Goal: Information Seeking & Learning: Learn about a topic

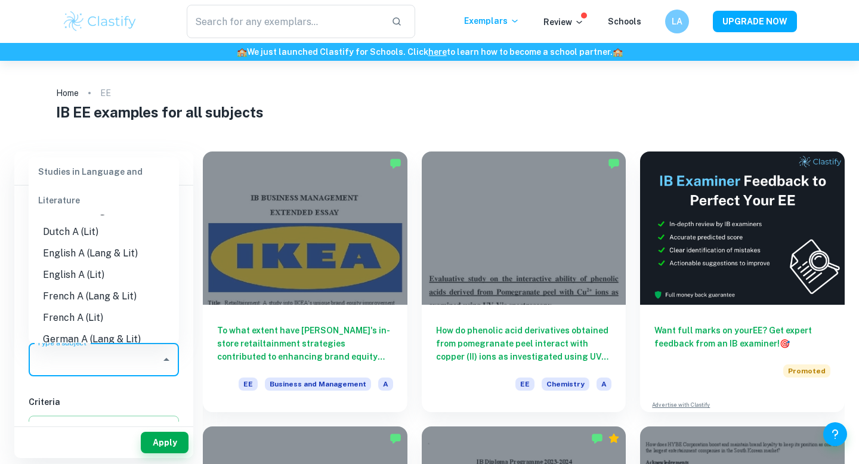
scroll to position [120, 0]
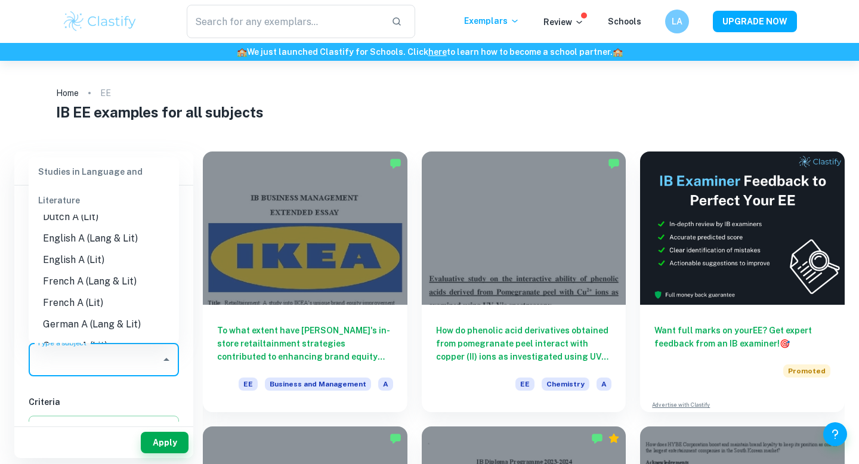
click at [95, 241] on li "English A (Lang & Lit)" at bounding box center [104, 238] width 150 height 21
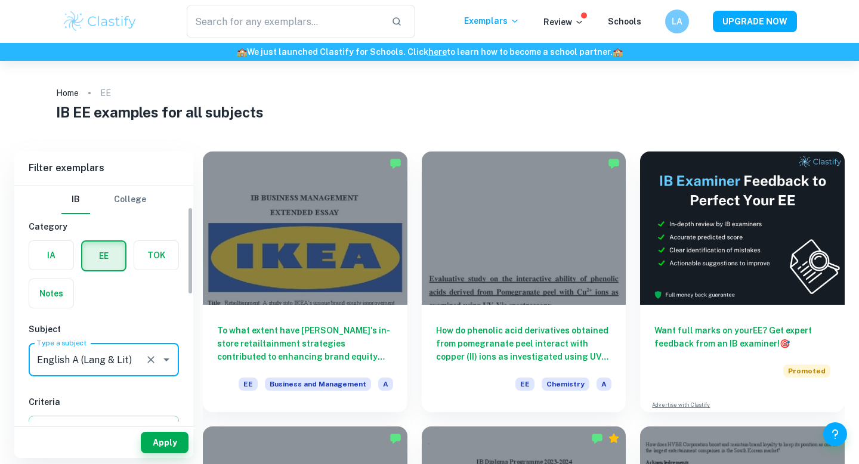
scroll to position [87, 0]
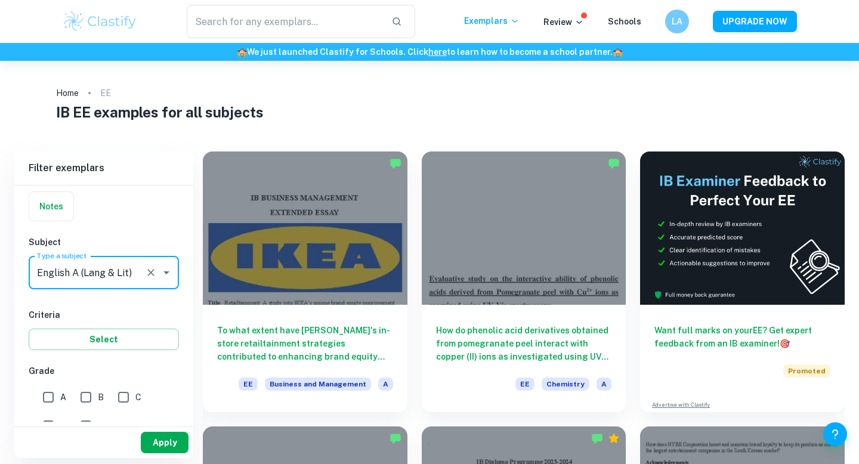
click at [152, 446] on button "Apply" at bounding box center [165, 442] width 48 height 21
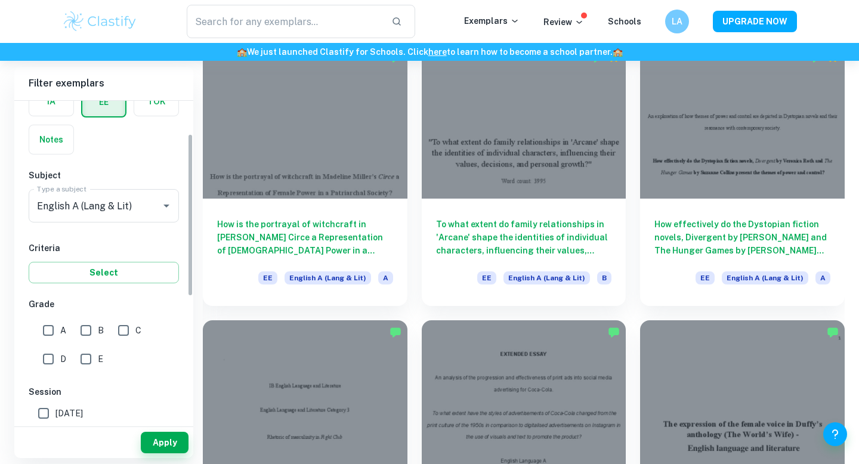
scroll to position [70, 0]
click at [55, 327] on input "A" at bounding box center [48, 330] width 24 height 24
checkbox input "true"
click at [154, 435] on button "Apply" at bounding box center [165, 442] width 48 height 21
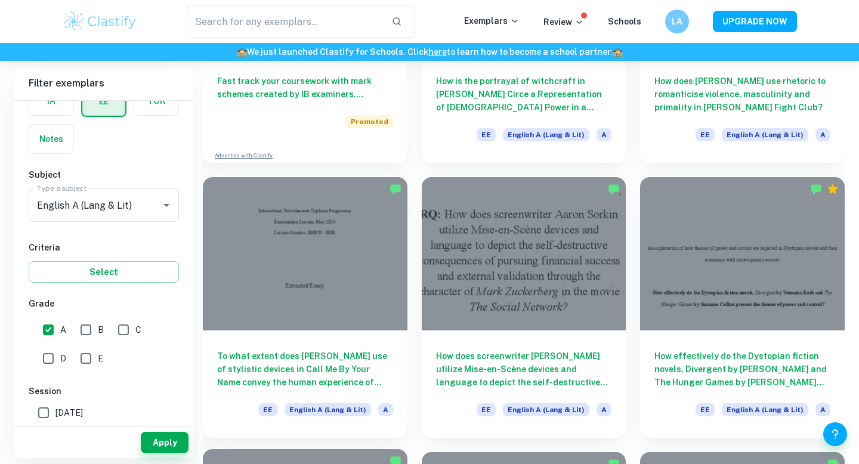
scroll to position [0, 0]
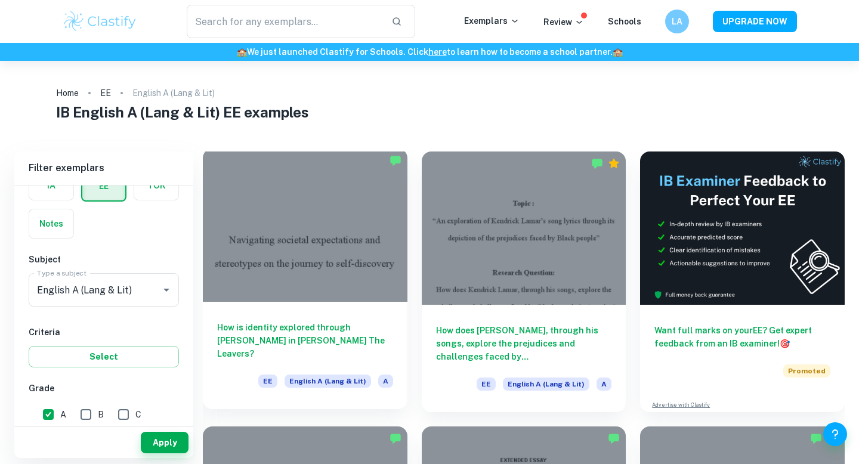
click at [353, 253] on div at bounding box center [305, 224] width 205 height 153
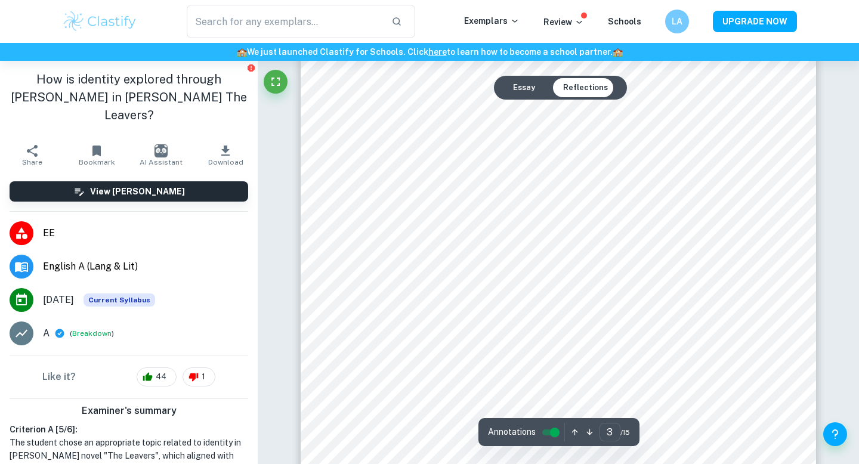
scroll to position [1653, 0]
click at [575, 86] on button "Reflections" at bounding box center [585, 87] width 64 height 19
click at [531, 89] on button "Essay" at bounding box center [523, 87] width 41 height 19
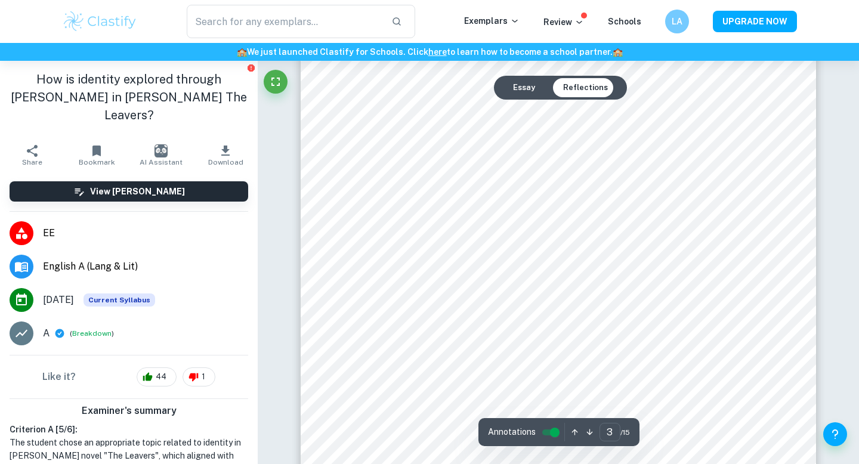
scroll to position [1668, 0]
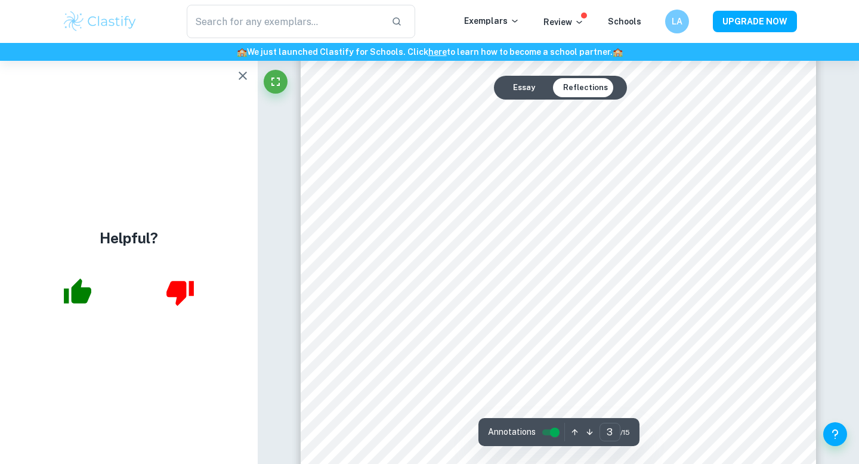
click at [244, 85] on button "button" at bounding box center [243, 76] width 24 height 24
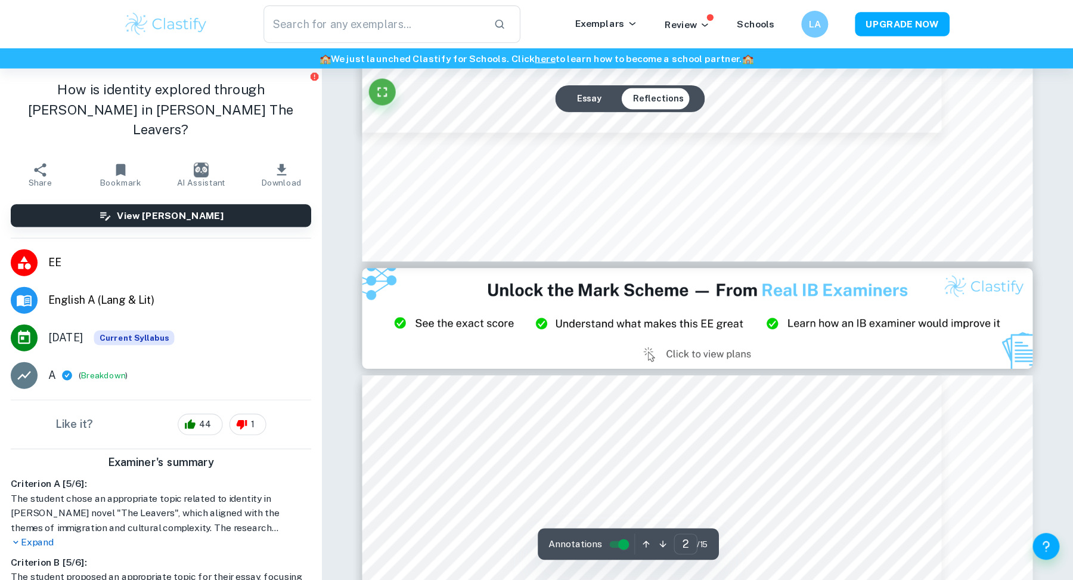
scroll to position [1614, 0]
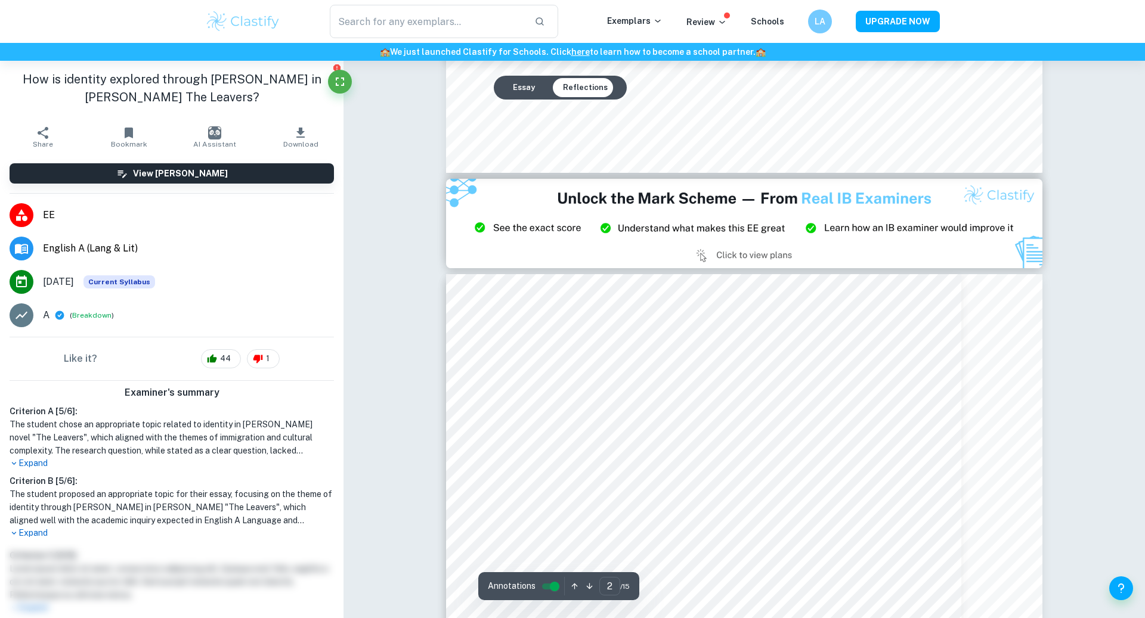
type input "3"
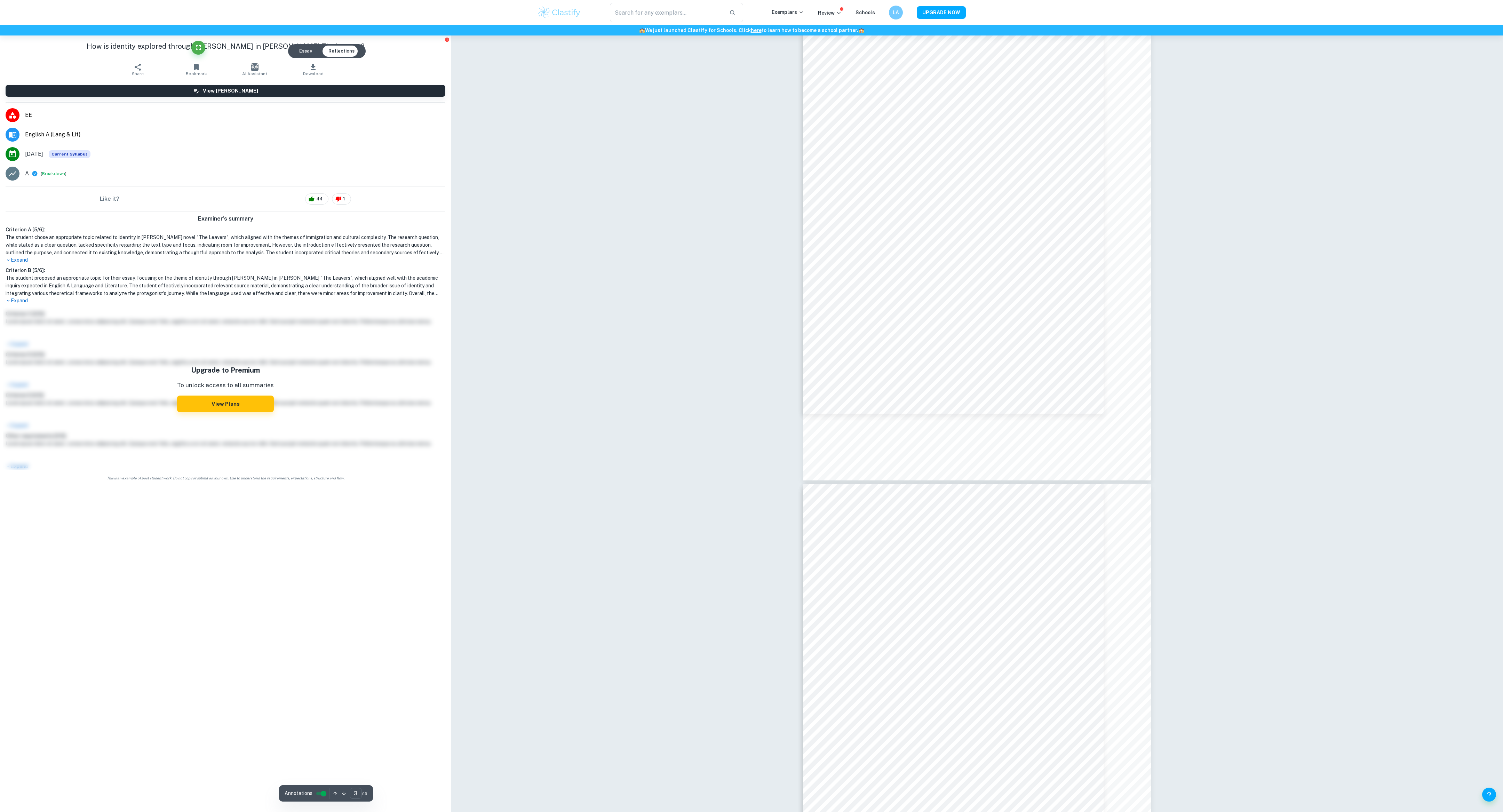
scroll to position [1094, 0]
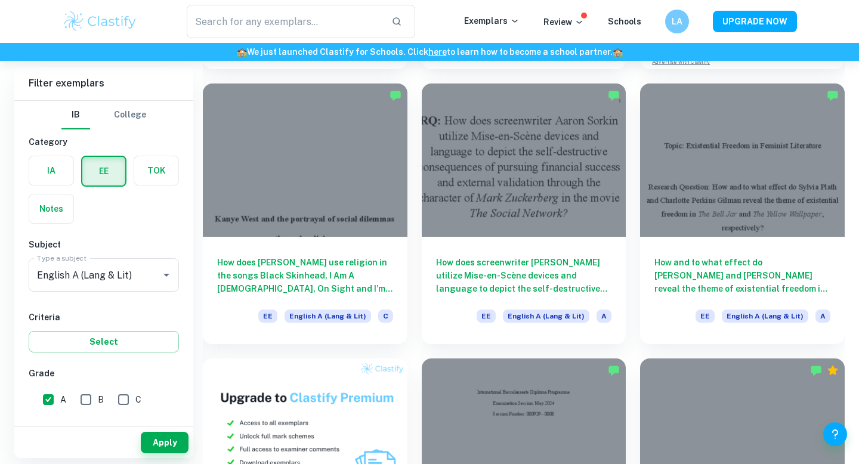
scroll to position [343, 0]
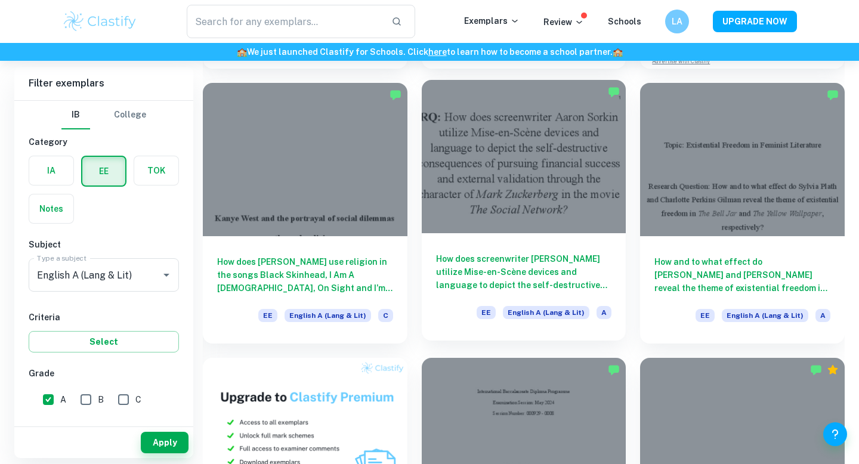
click at [593, 132] on div at bounding box center [524, 156] width 205 height 153
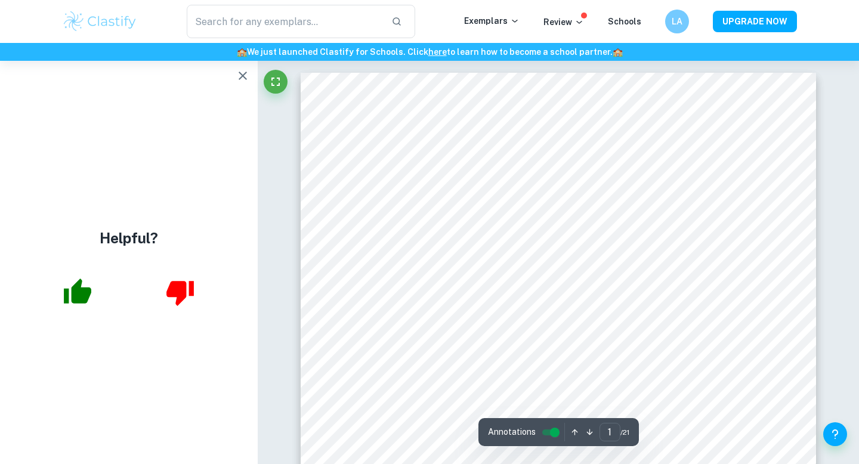
click at [240, 80] on icon "button" at bounding box center [243, 76] width 14 height 14
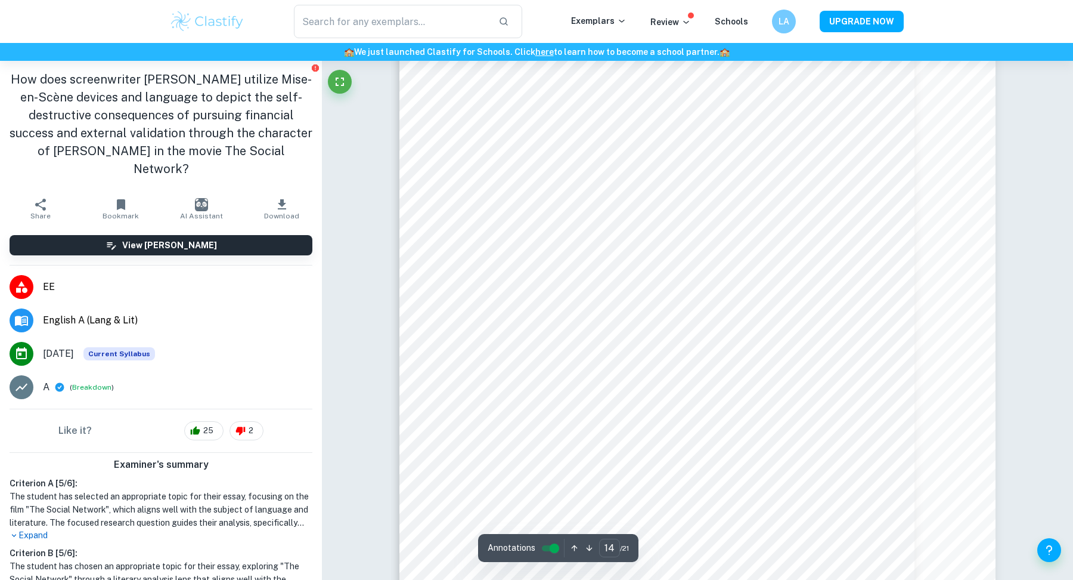
scroll to position [10411, 0]
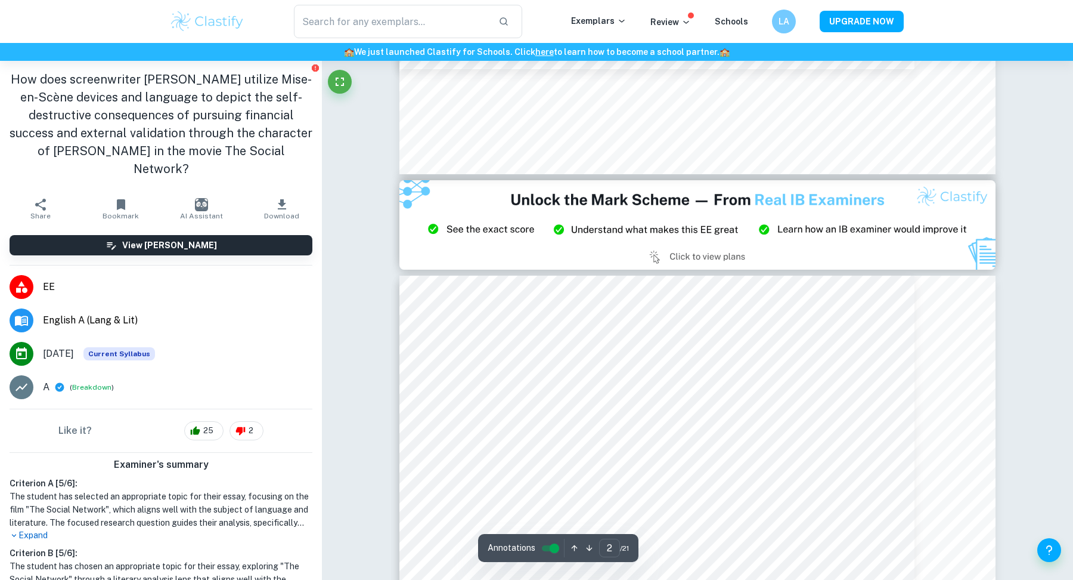
type input "3"
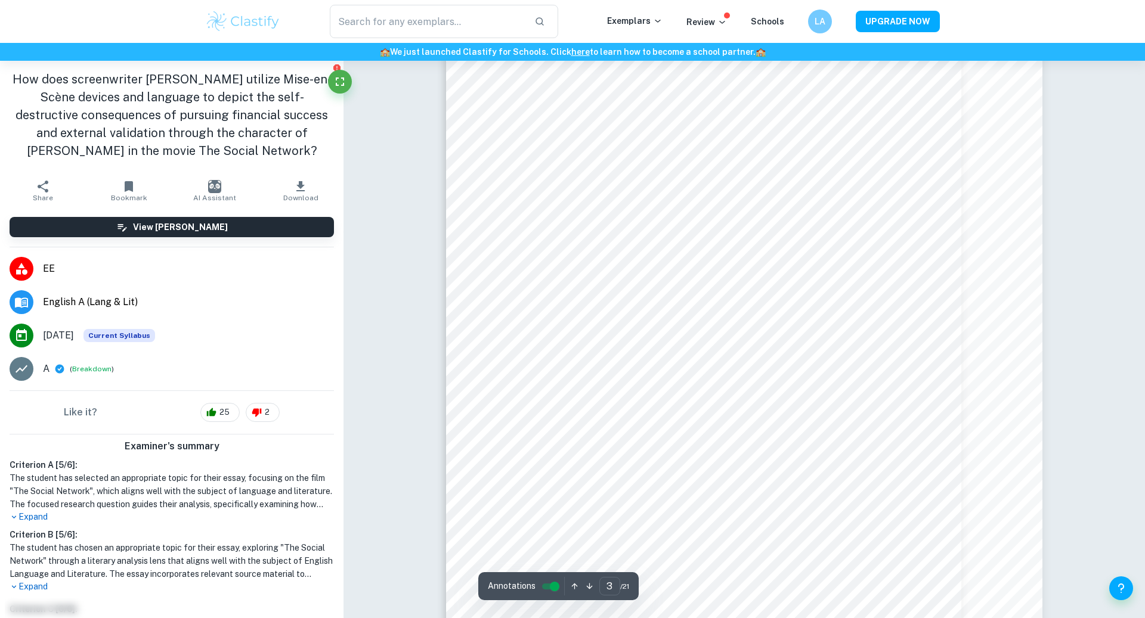
scroll to position [1813, 0]
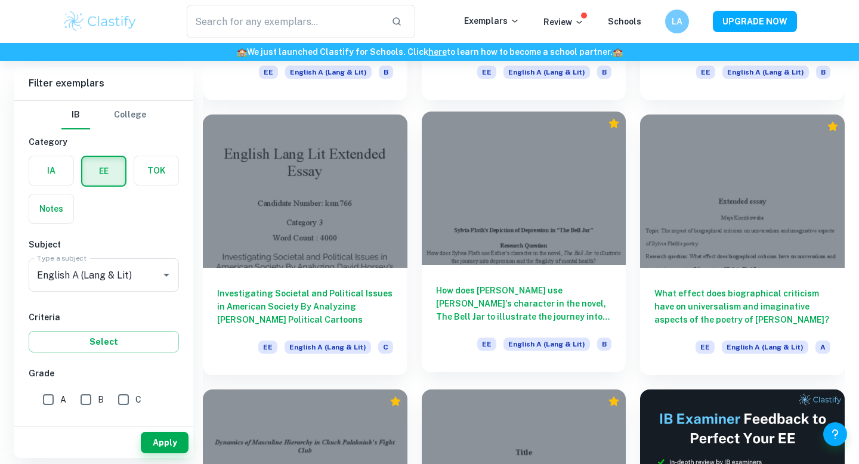
scroll to position [4159, 0]
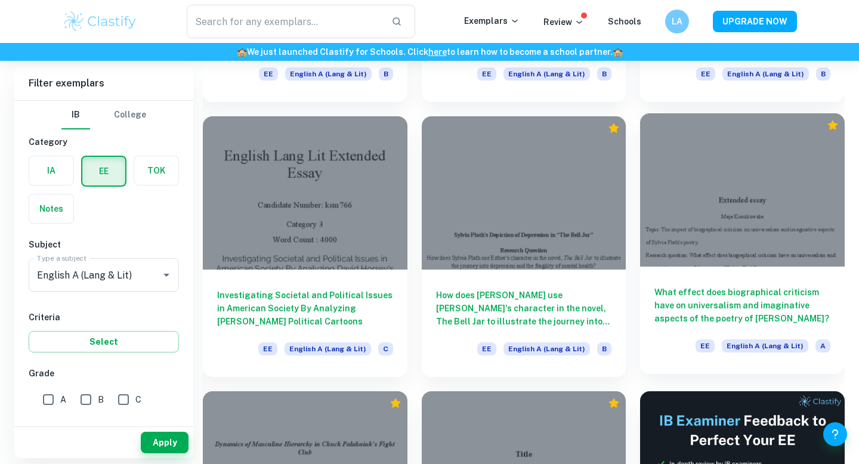
click at [654, 223] on div at bounding box center [742, 189] width 205 height 153
